Goal: Check status: Check status

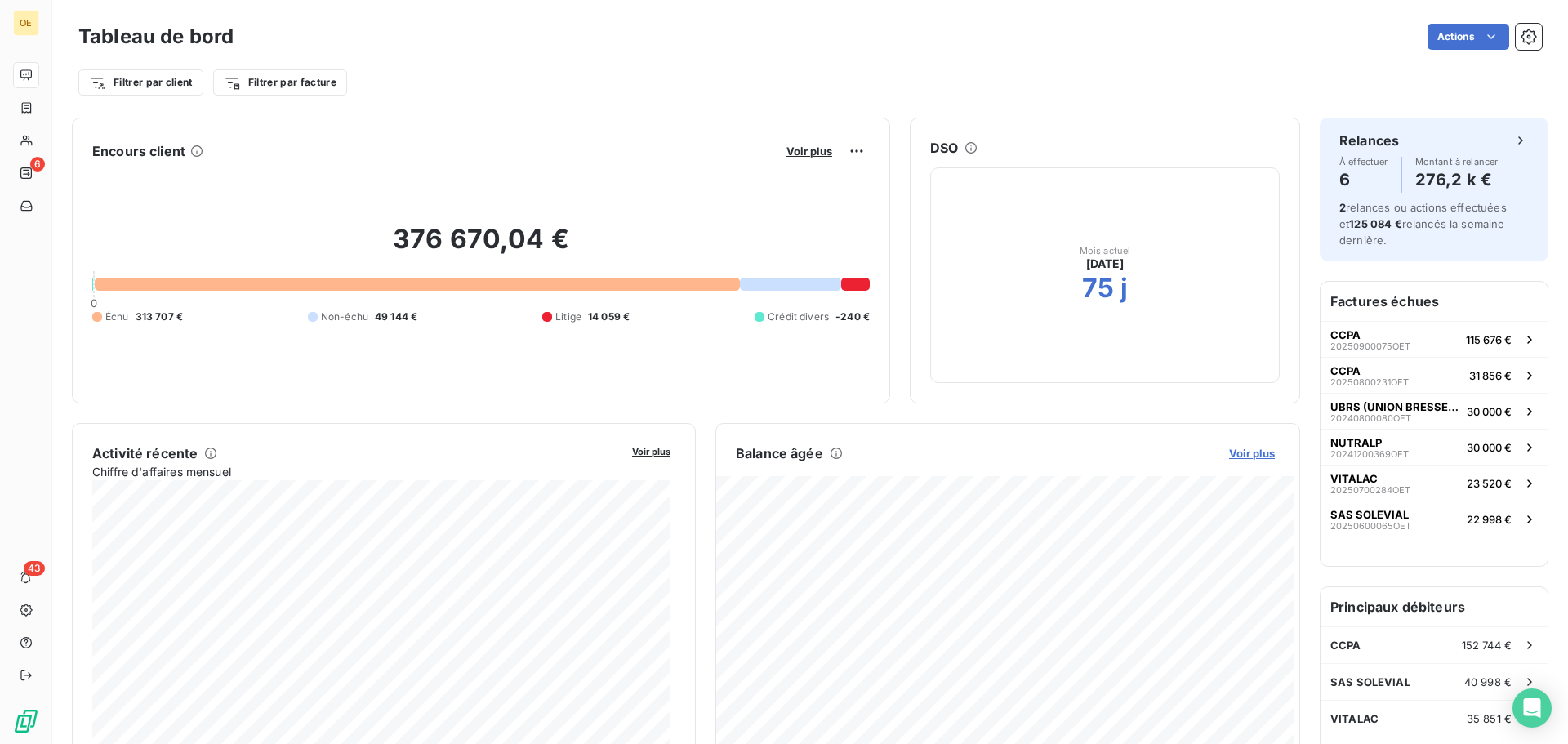
click at [1243, 455] on span "Voir plus" at bounding box center [1252, 453] width 45 height 13
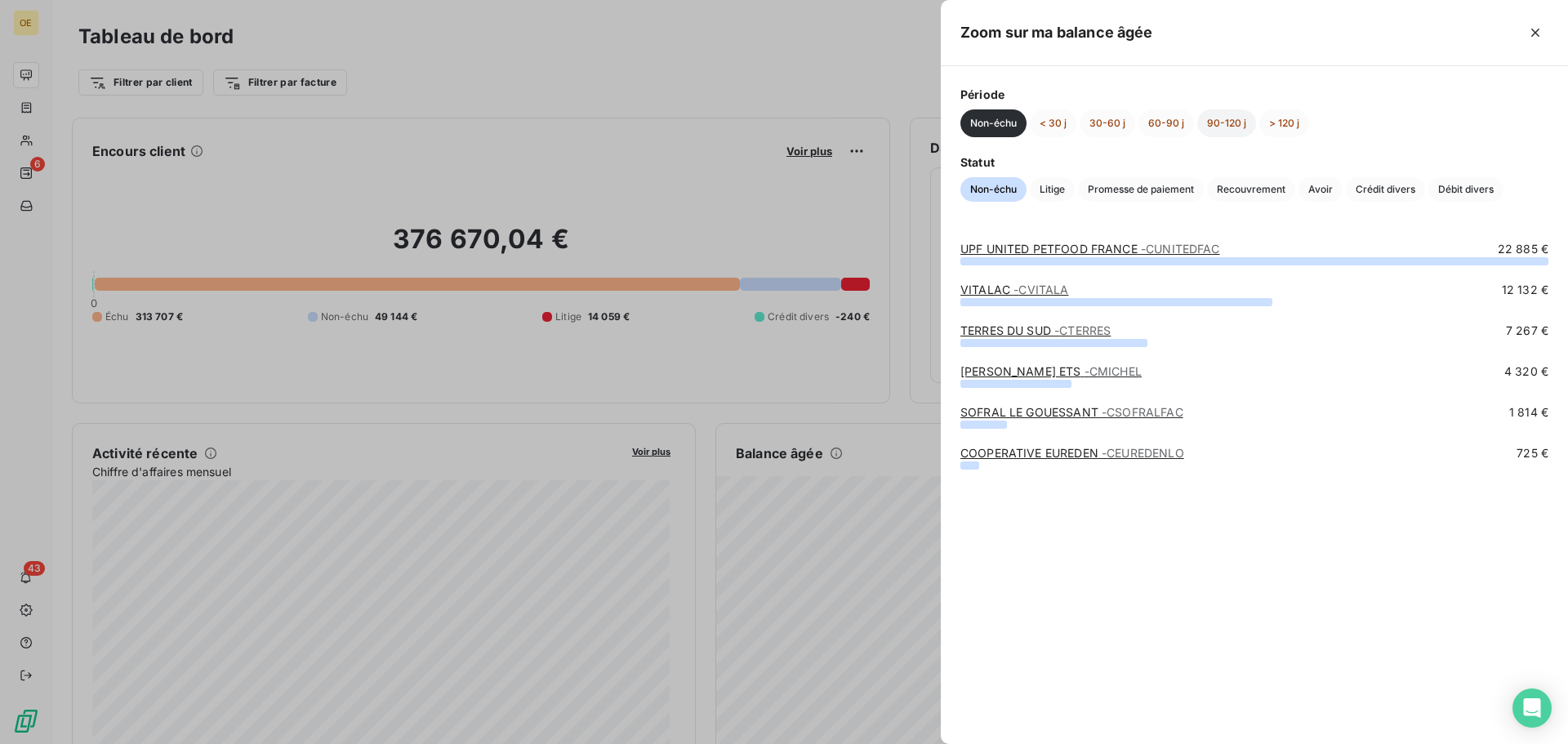
click at [1210, 126] on button "90-120 j" at bounding box center [1226, 123] width 58 height 28
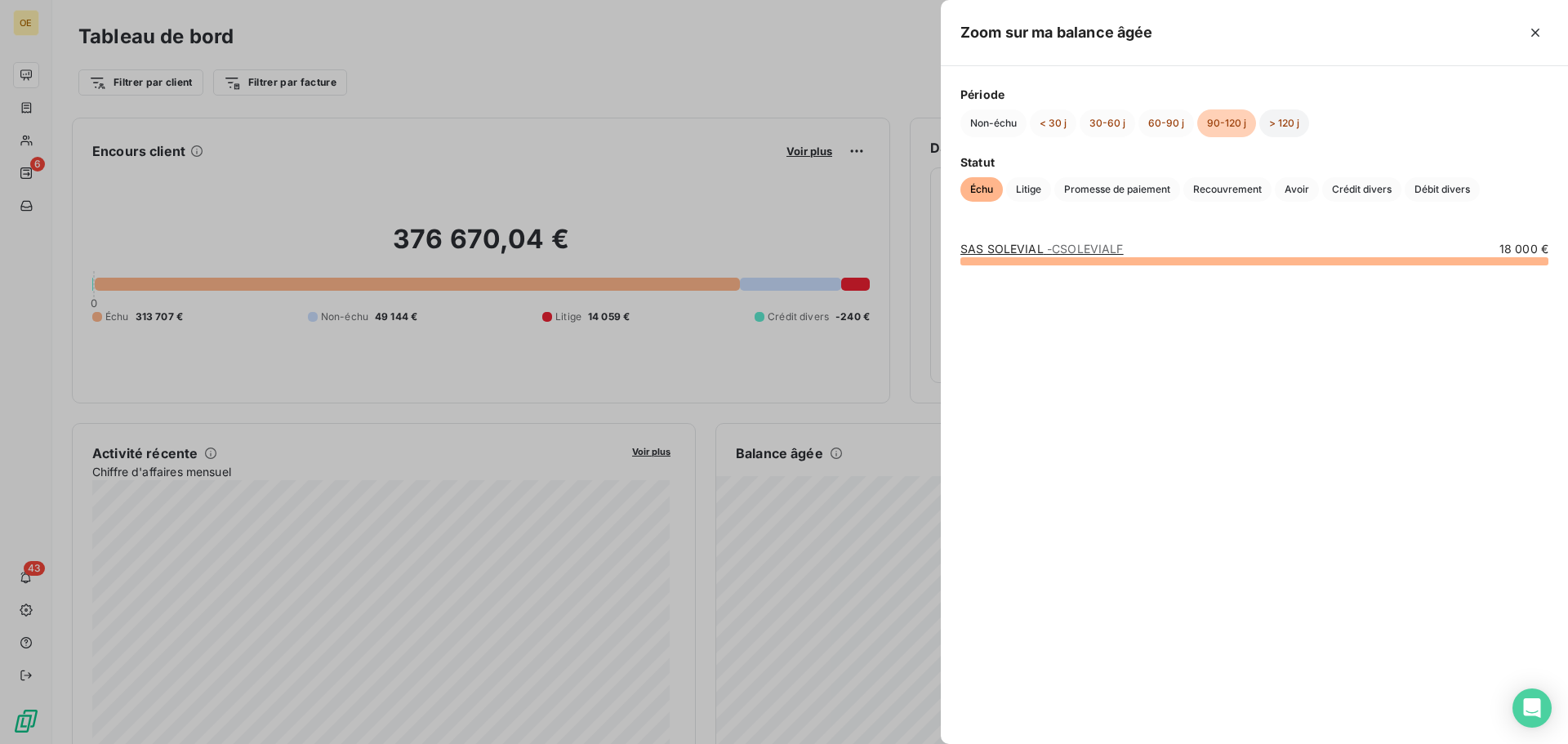
click at [1289, 127] on button "> 120 j" at bounding box center [1283, 123] width 50 height 28
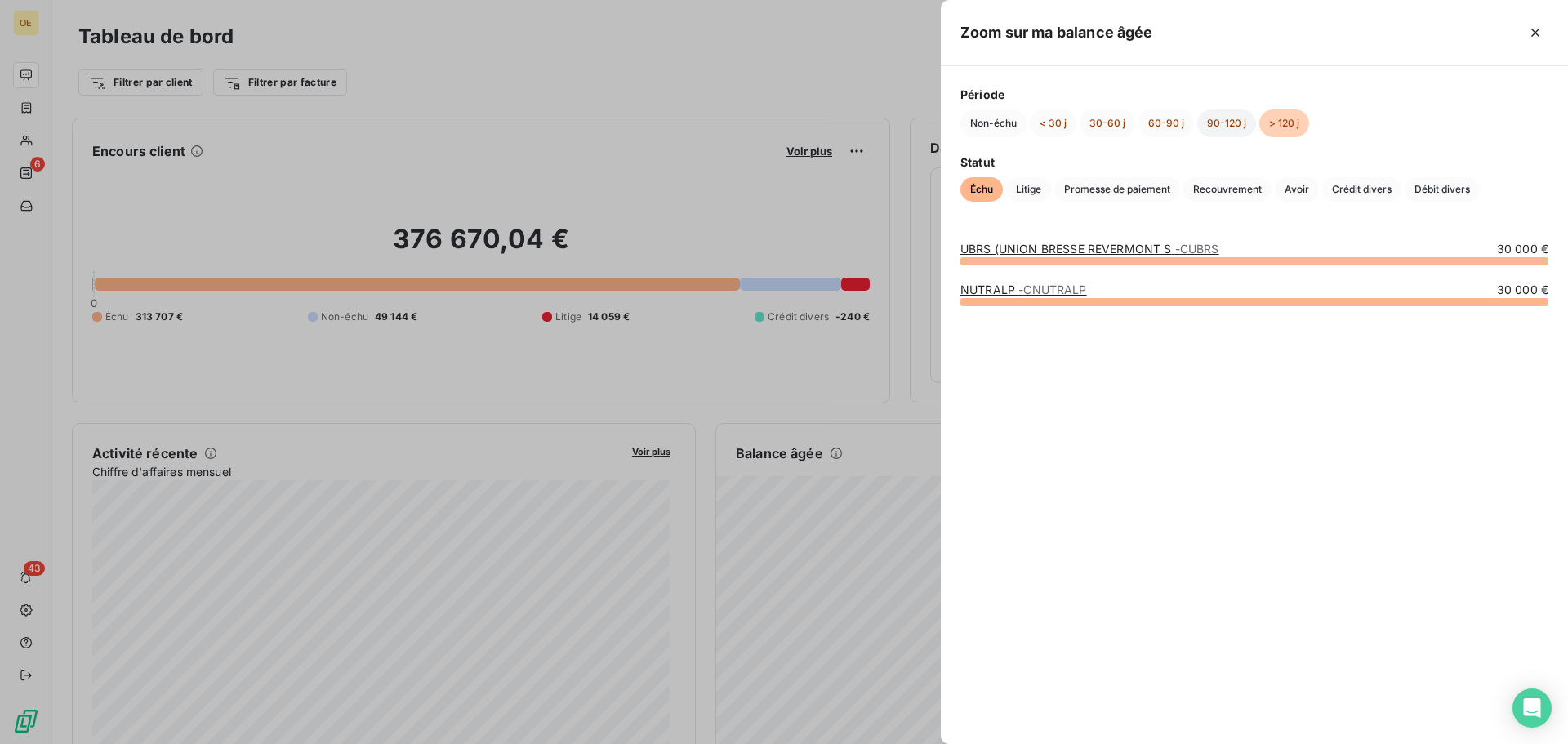
click at [1221, 127] on button "90-120 j" at bounding box center [1226, 123] width 58 height 28
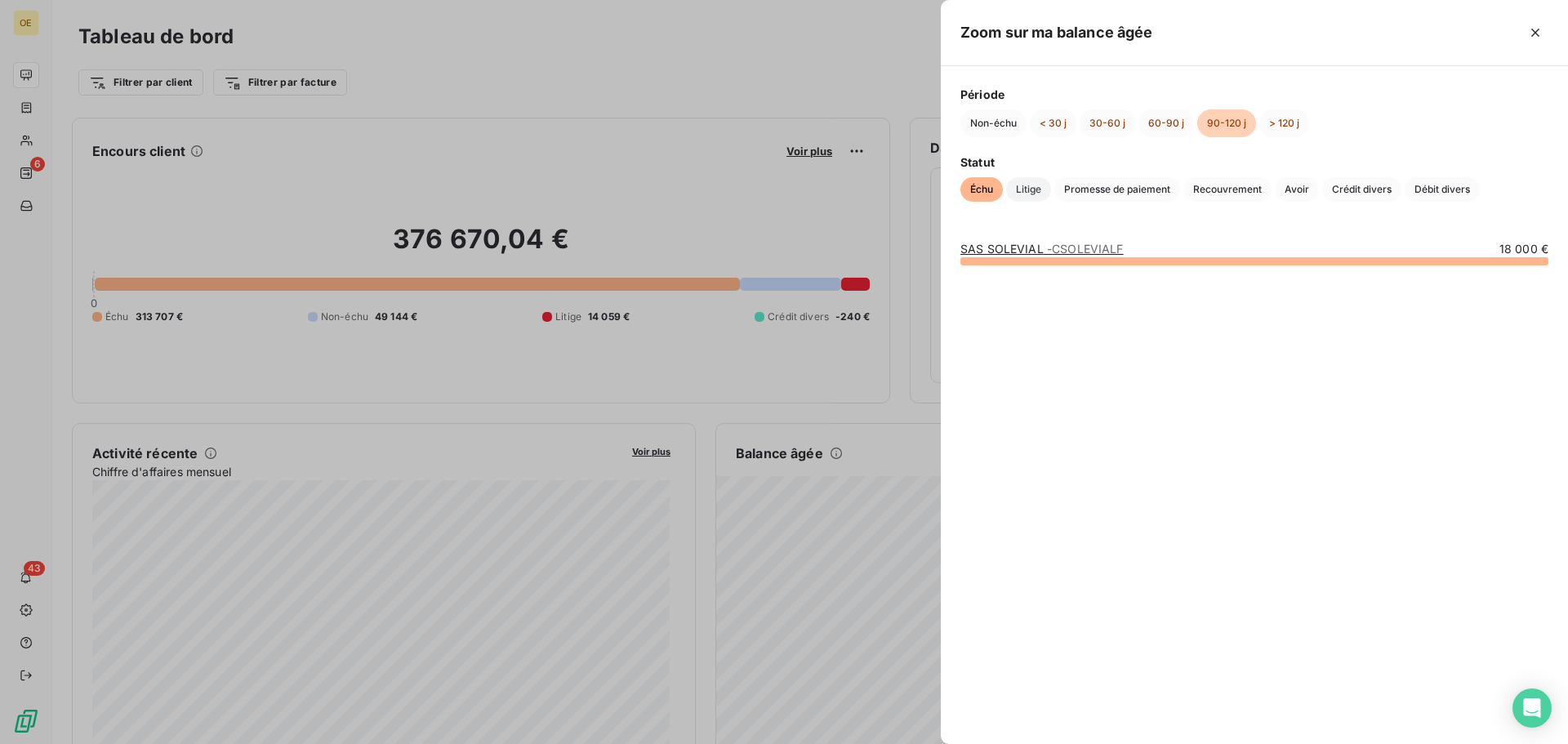
click at [1014, 187] on span "Litige" at bounding box center [1028, 189] width 45 height 24
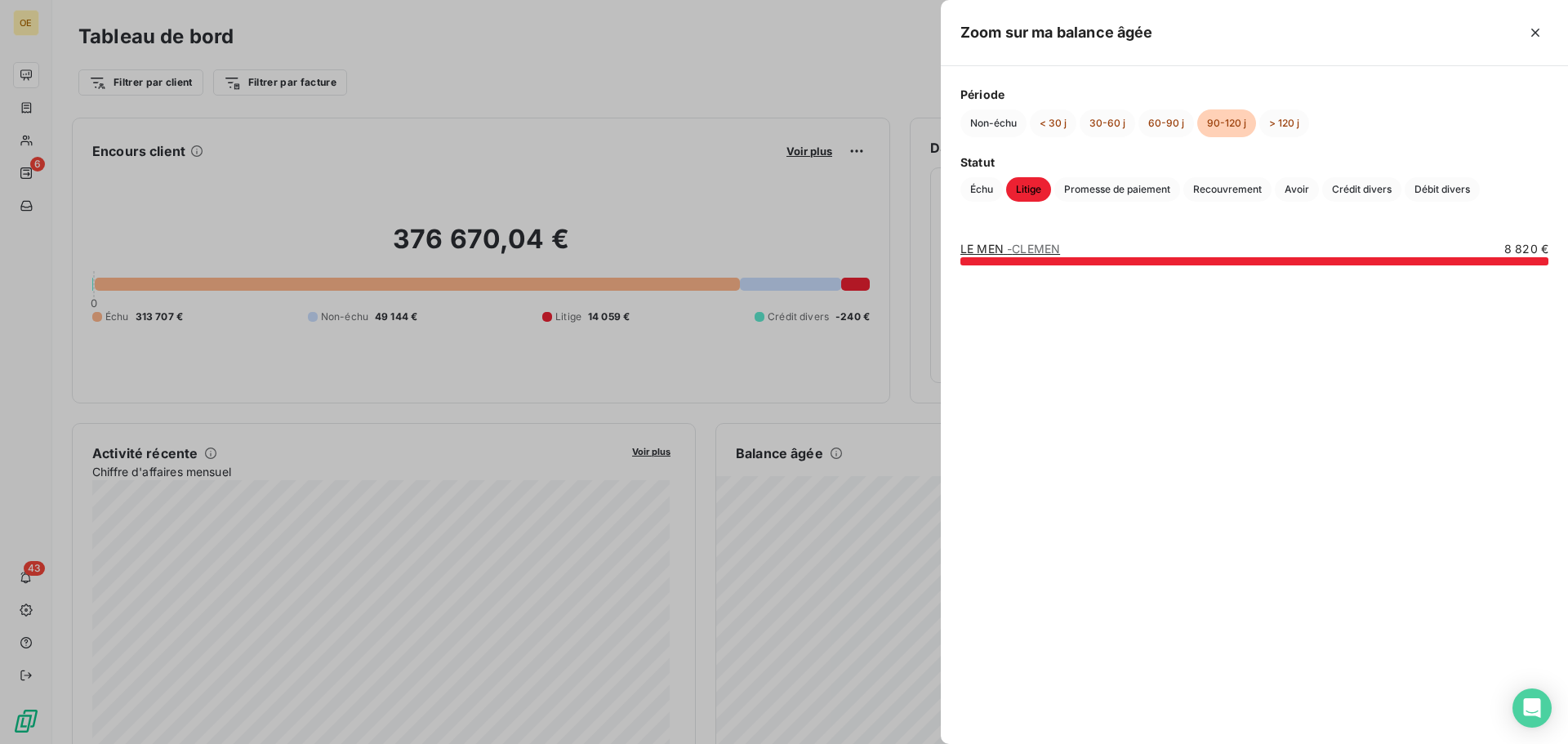
click at [1034, 245] on span "- CLEMEN" at bounding box center [1033, 249] width 53 height 14
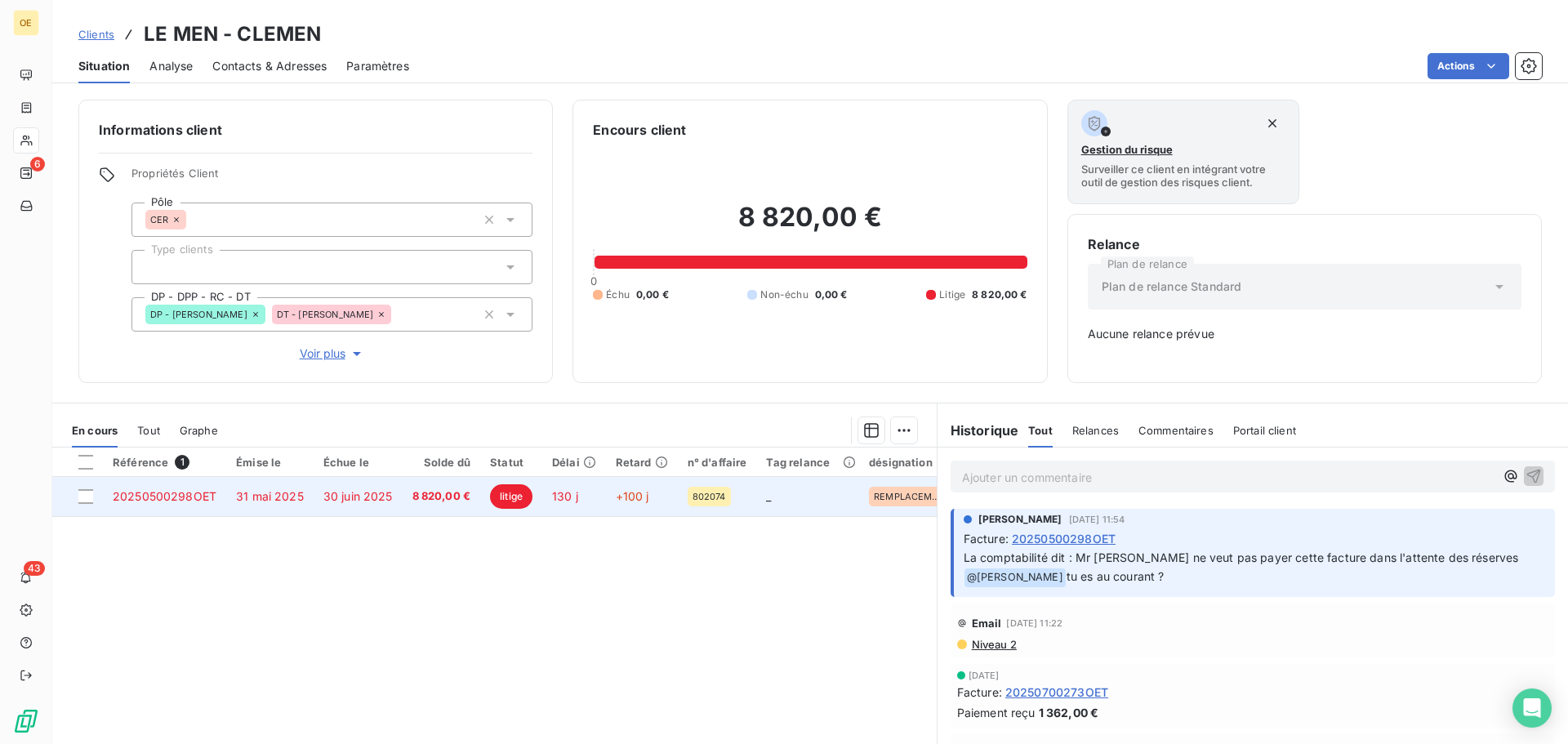
click at [467, 487] on td "8 820,00 €" at bounding box center [442, 496] width 79 height 39
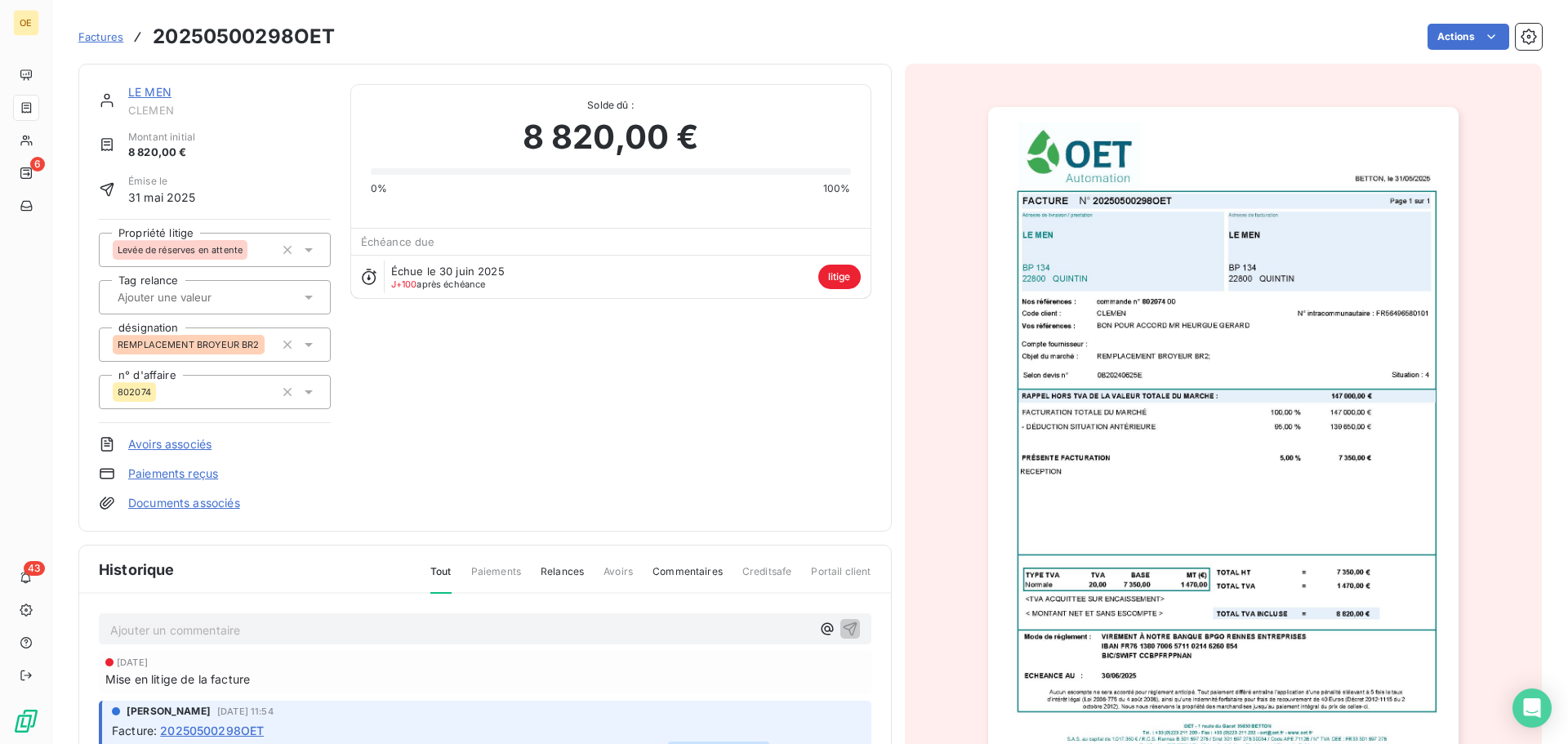
click at [1255, 457] on img "button" at bounding box center [1223, 439] width 471 height 665
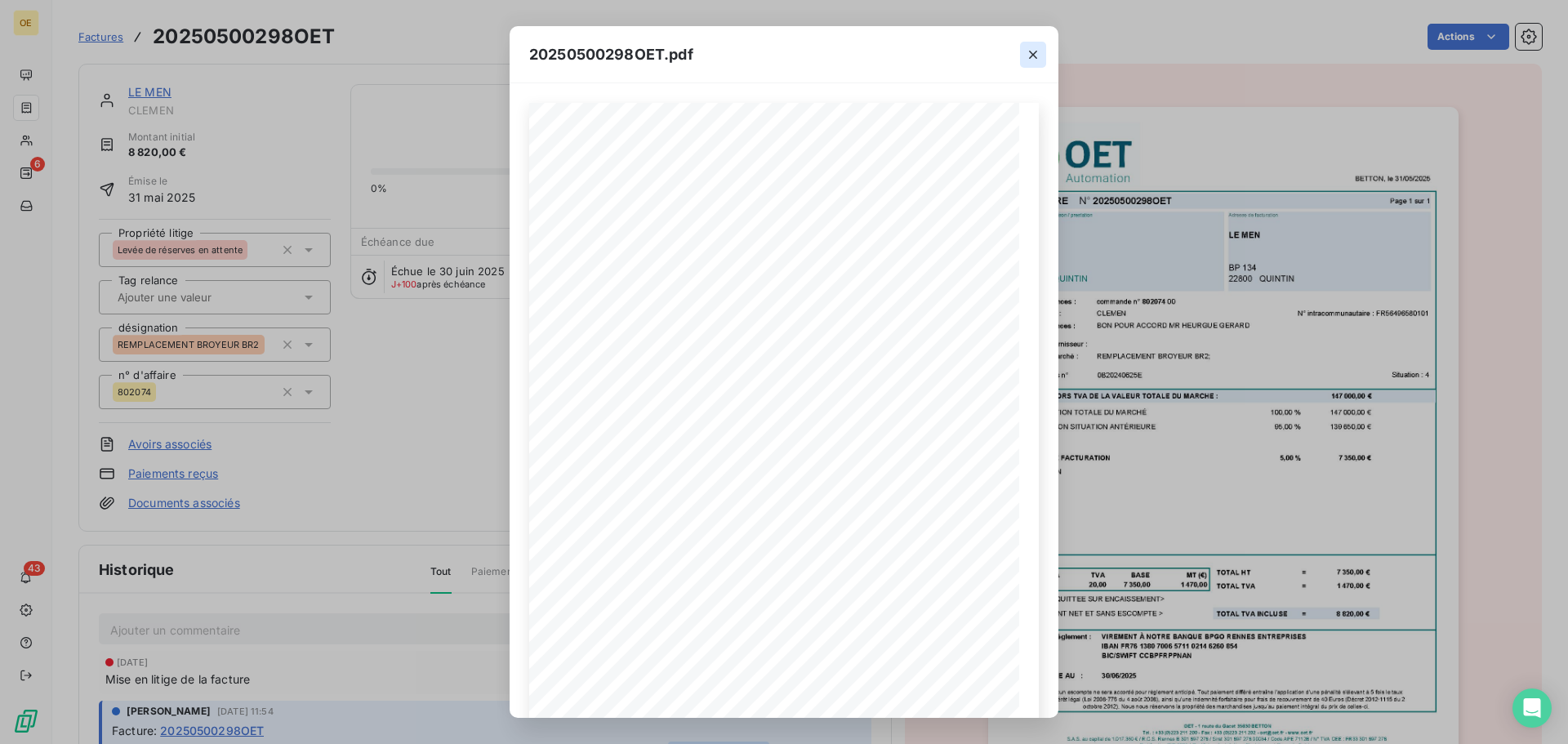
click at [1037, 52] on icon "button" at bounding box center [1033, 54] width 17 height 17
